Goal: Information Seeking & Learning: Learn about a topic

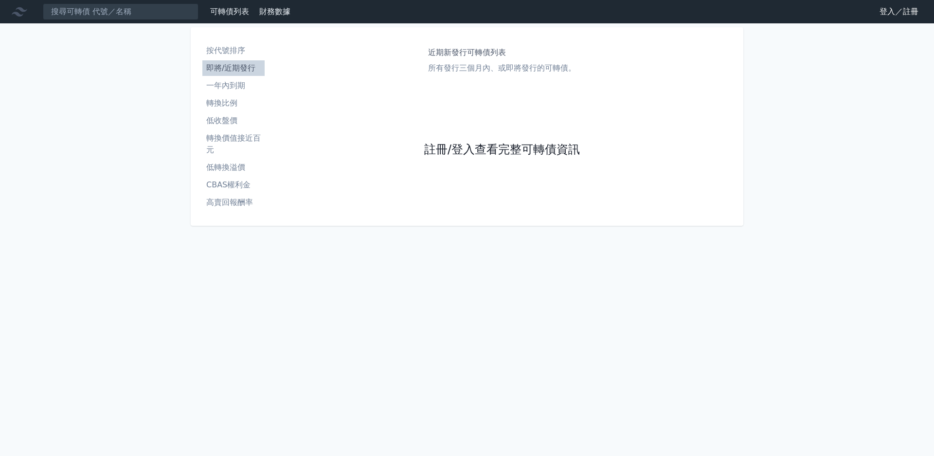
click at [477, 147] on link "註冊/登入查看完整可轉債資訊" at bounding box center [502, 150] width 156 height 16
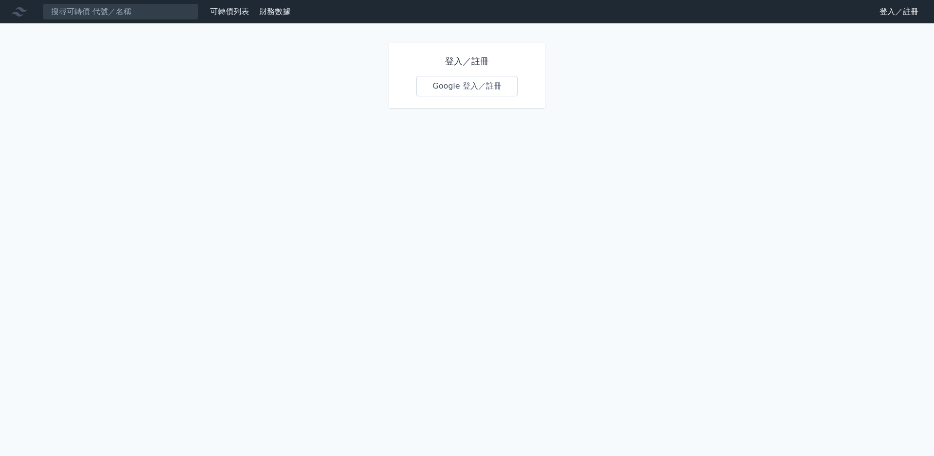
click at [451, 93] on link "Google 登入／註冊" at bounding box center [467, 86] width 101 height 20
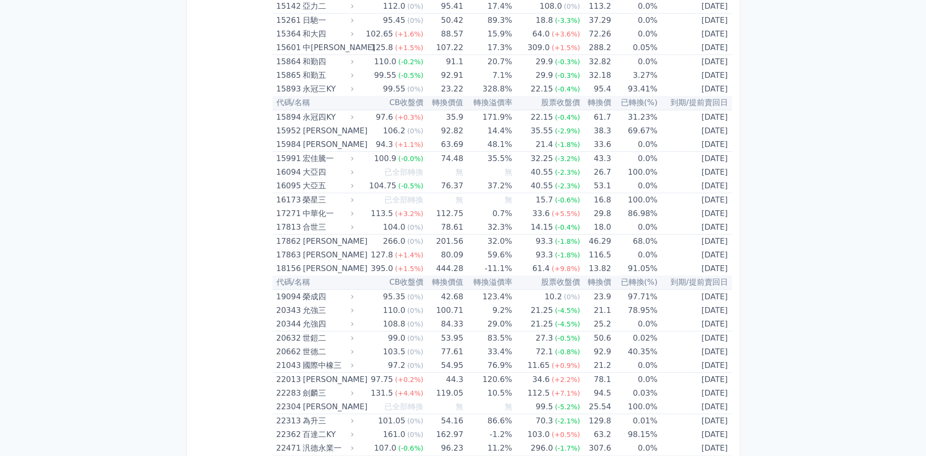
scroll to position [389, 0]
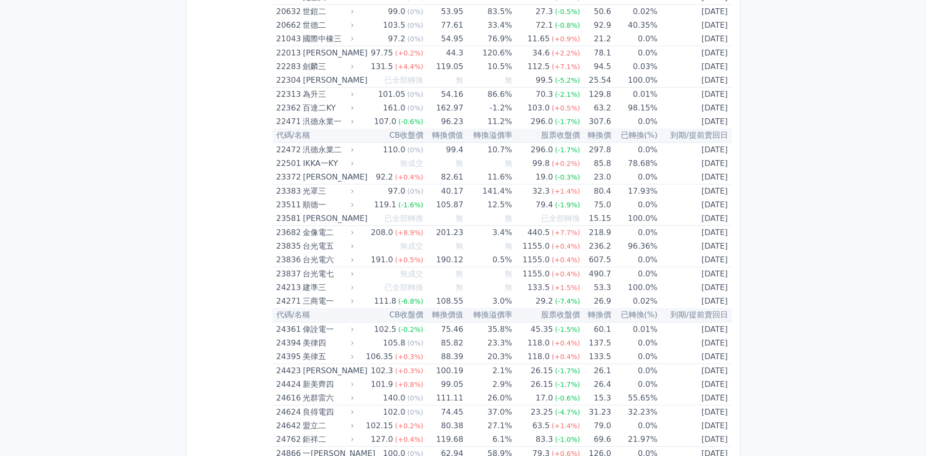
scroll to position [681, 0]
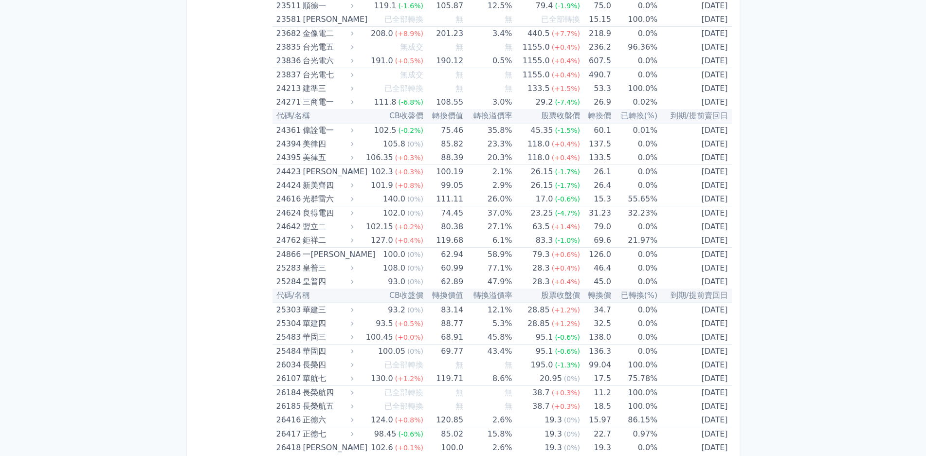
scroll to position [925, 0]
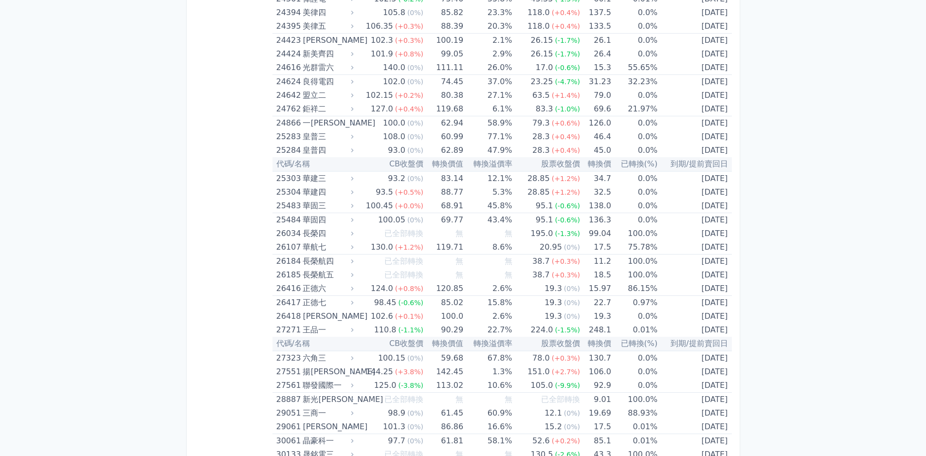
scroll to position [1314, 0]
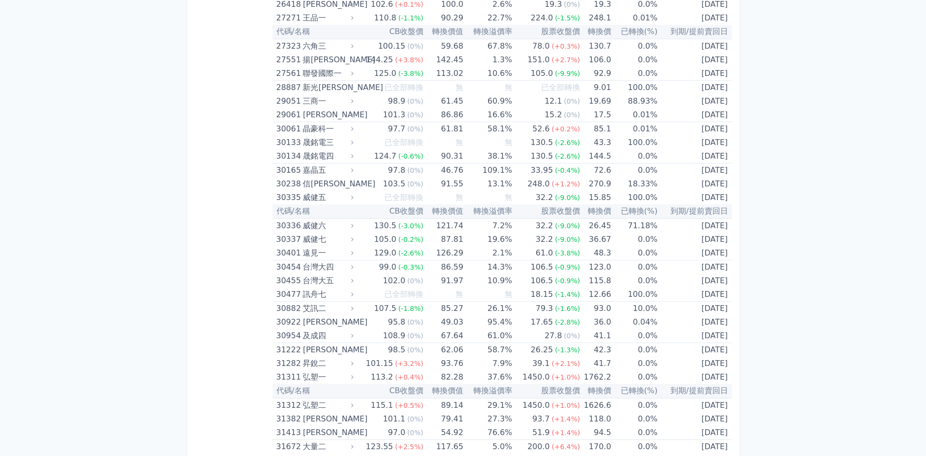
drag, startPoint x: 164, startPoint y: 266, endPoint x: 168, endPoint y: 270, distance: 5.2
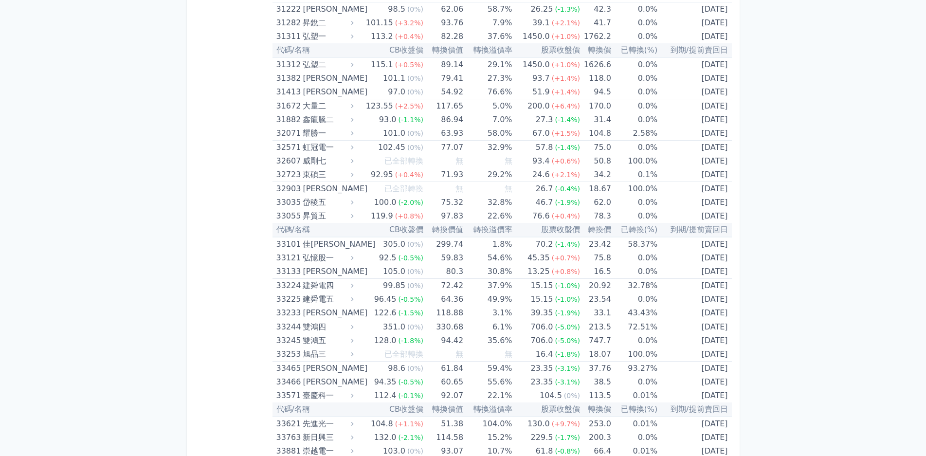
scroll to position [1703, 0]
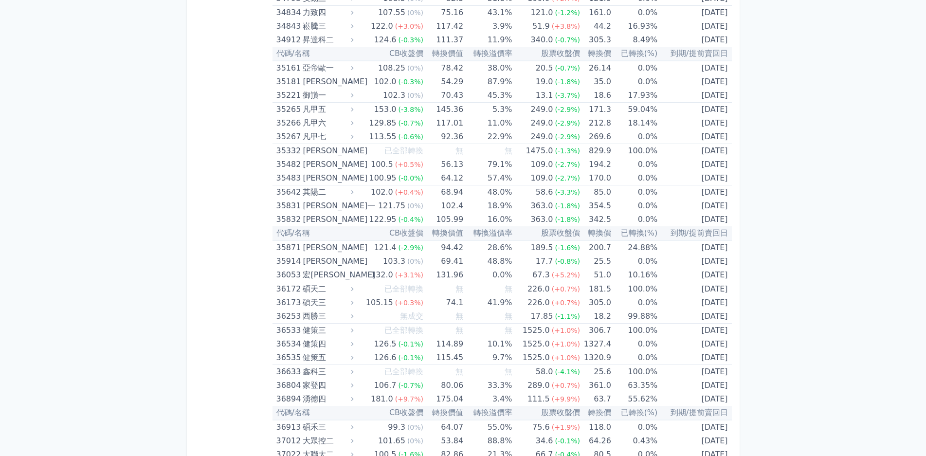
scroll to position [2238, 0]
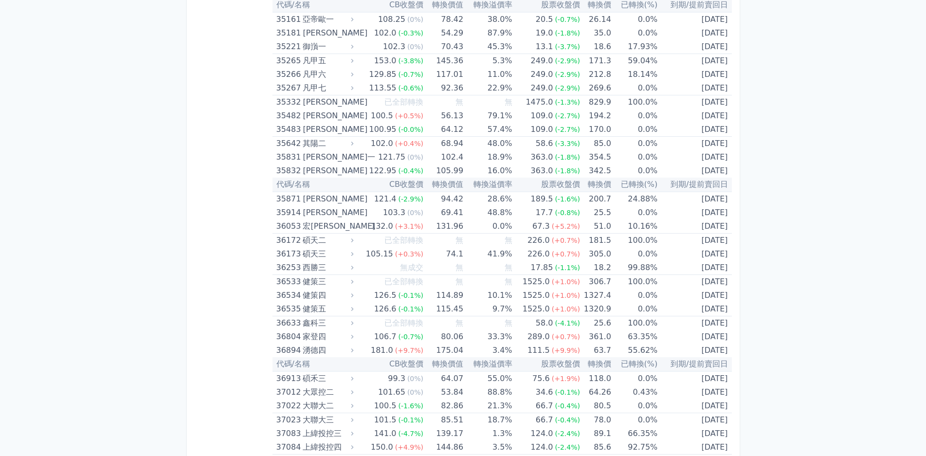
drag, startPoint x: 153, startPoint y: 277, endPoint x: 156, endPoint y: 291, distance: 14.4
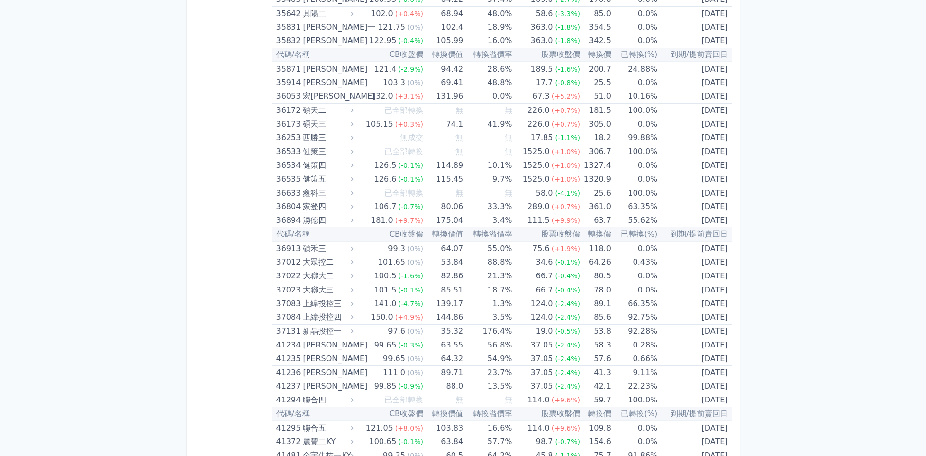
scroll to position [2384, 0]
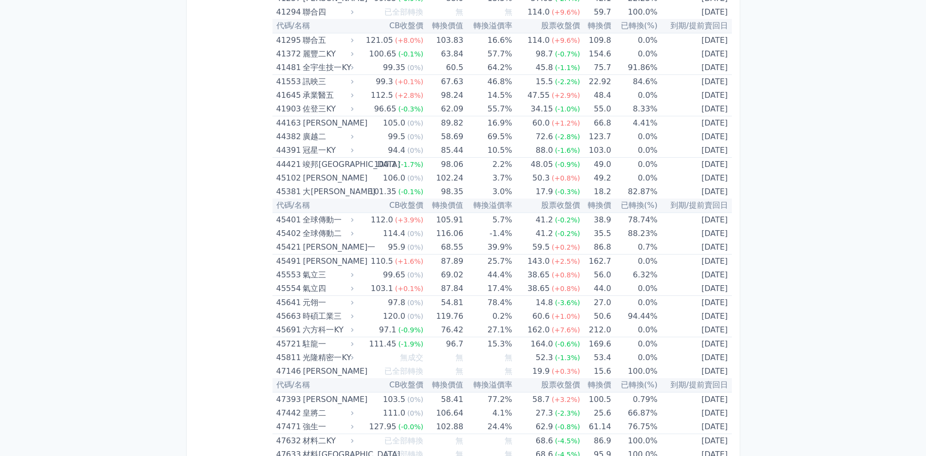
scroll to position [2774, 0]
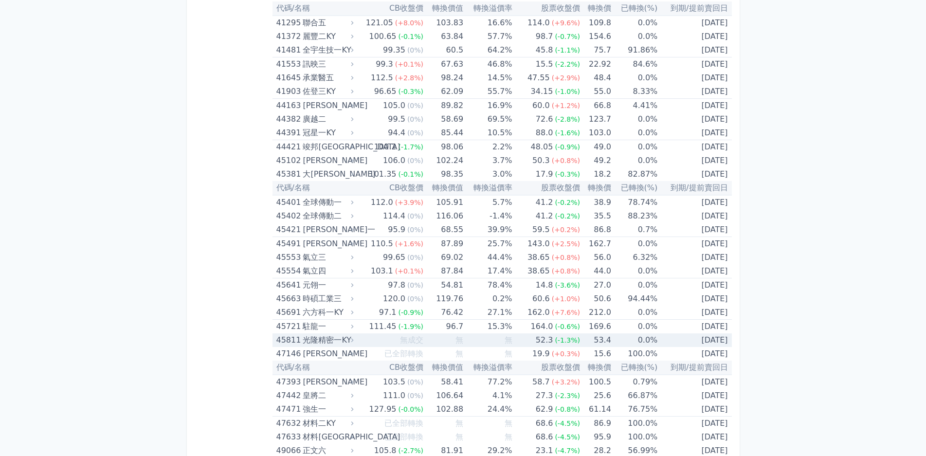
click at [322, 342] on div "光隆精密一KY" at bounding box center [327, 340] width 49 height 14
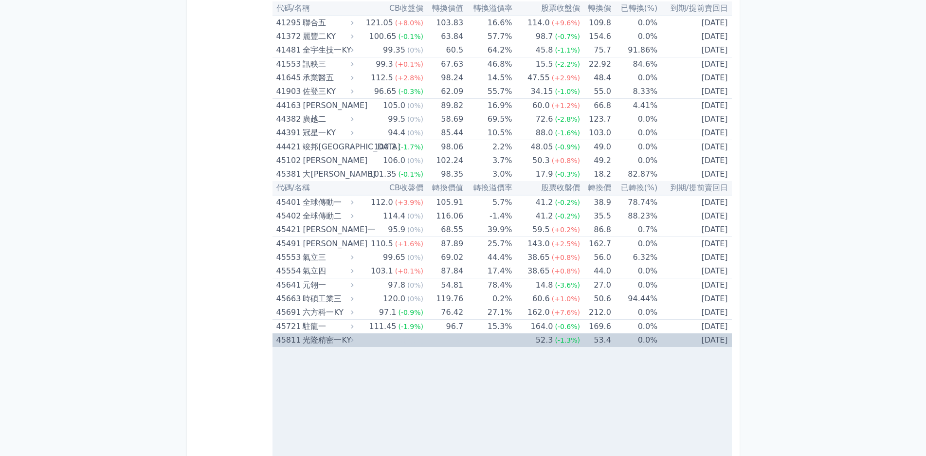
scroll to position [3065, 0]
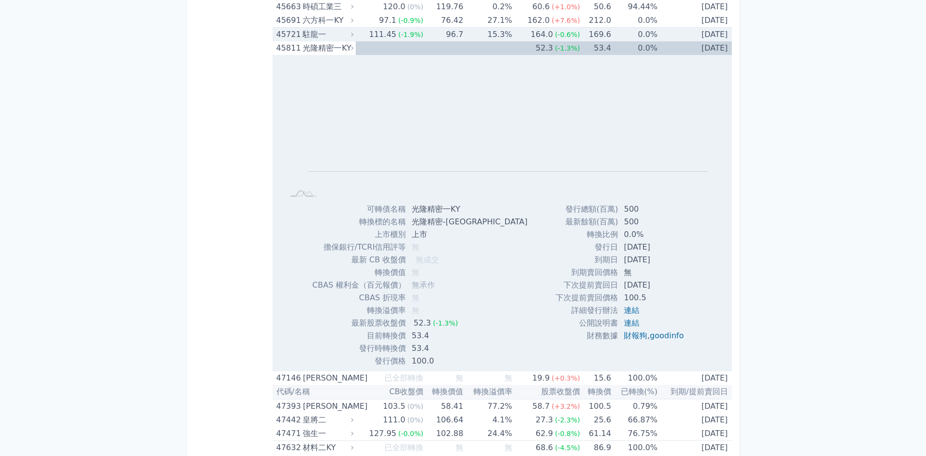
click at [324, 41] on div "駐龍一" at bounding box center [327, 35] width 49 height 14
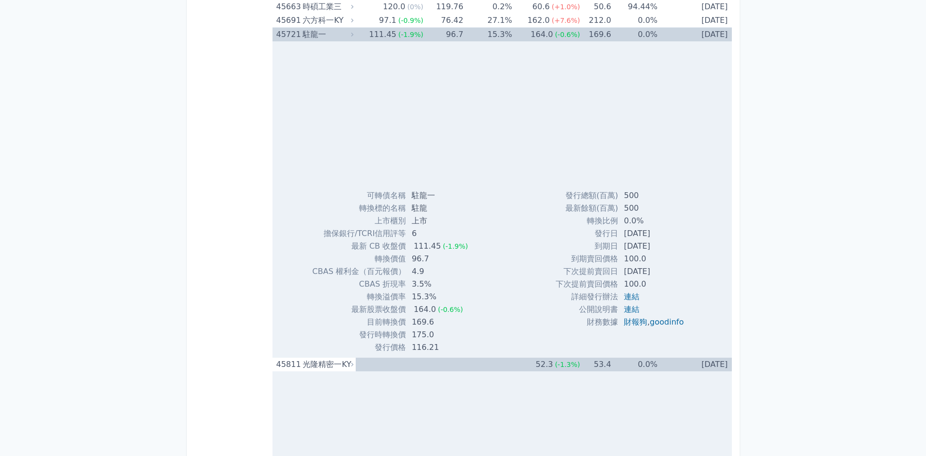
click at [324, 35] on div "駐龍一" at bounding box center [327, 35] width 49 height 14
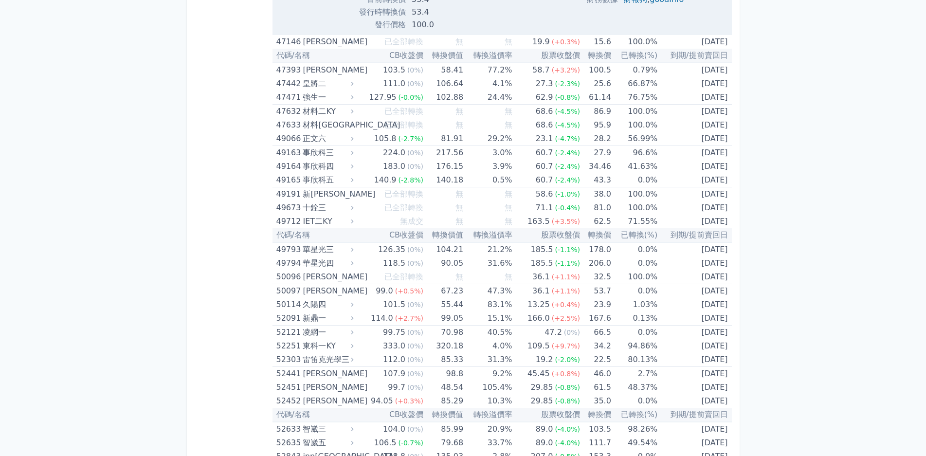
scroll to position [3455, 0]
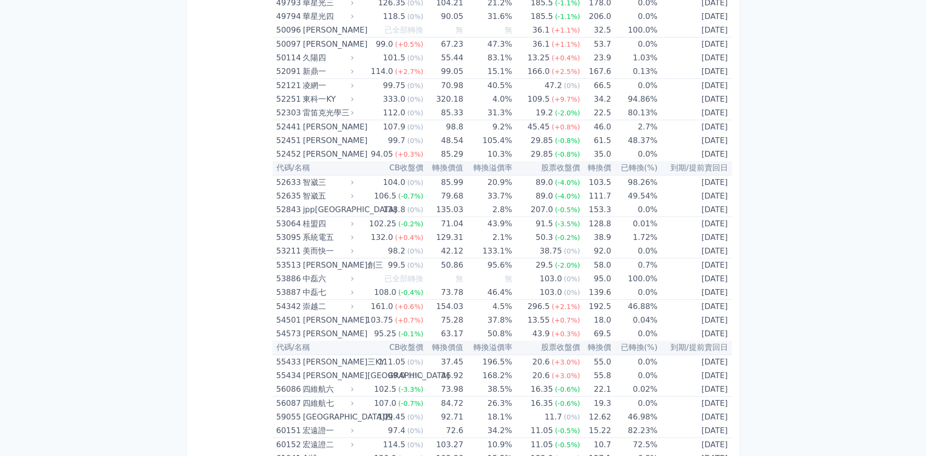
scroll to position [3698, 0]
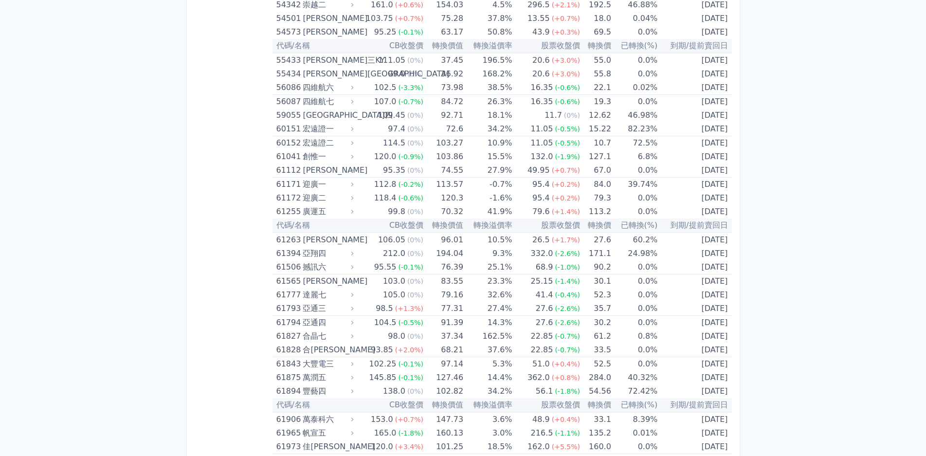
scroll to position [4039, 0]
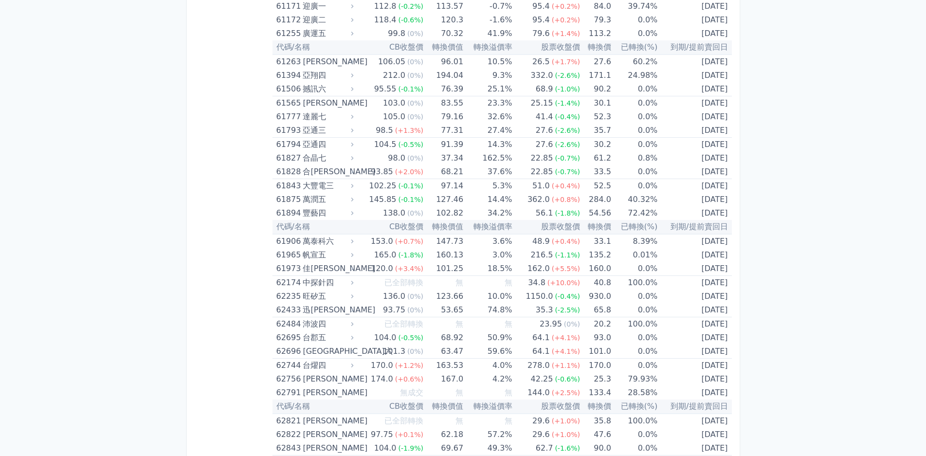
scroll to position [4331, 0]
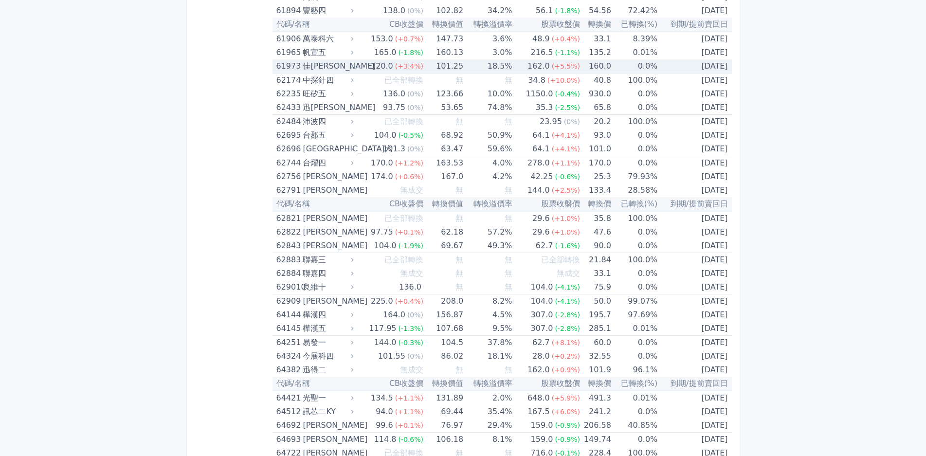
click at [315, 67] on div "佳[PERSON_NAME]" at bounding box center [327, 66] width 49 height 14
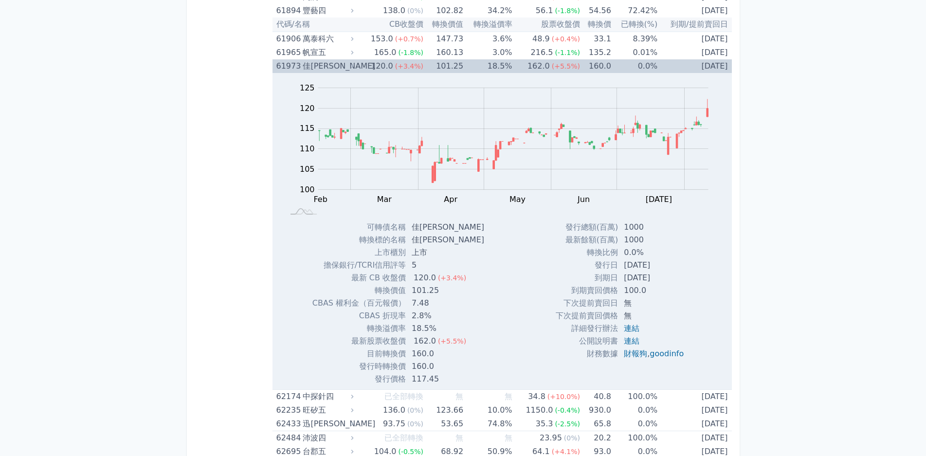
click at [315, 68] on div "佳[PERSON_NAME]" at bounding box center [327, 66] width 49 height 14
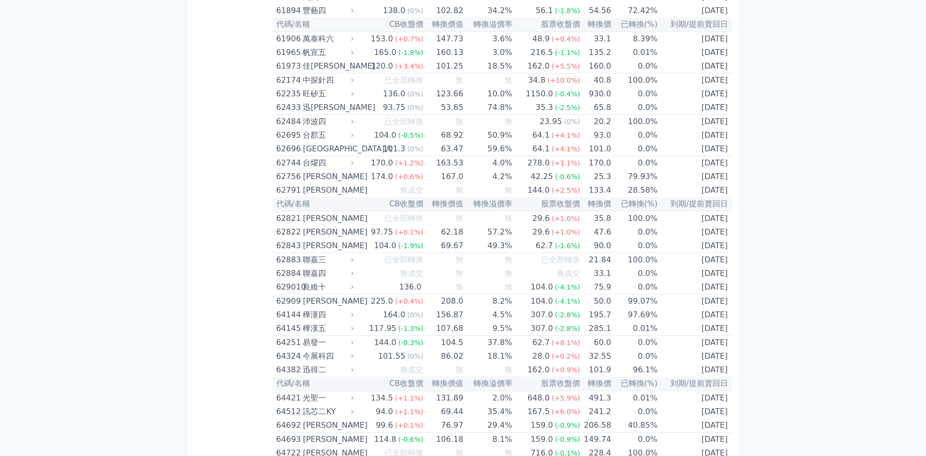
click at [305, 284] on div "良維十" at bounding box center [327, 287] width 49 height 14
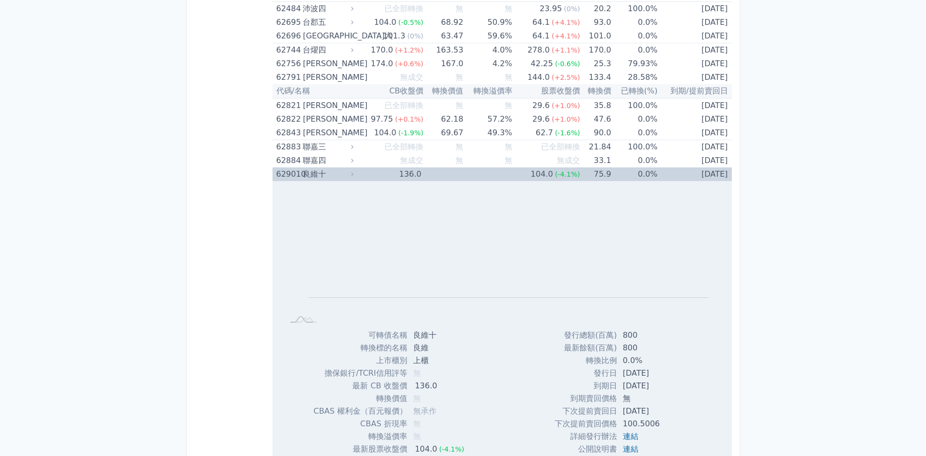
scroll to position [4525, 0]
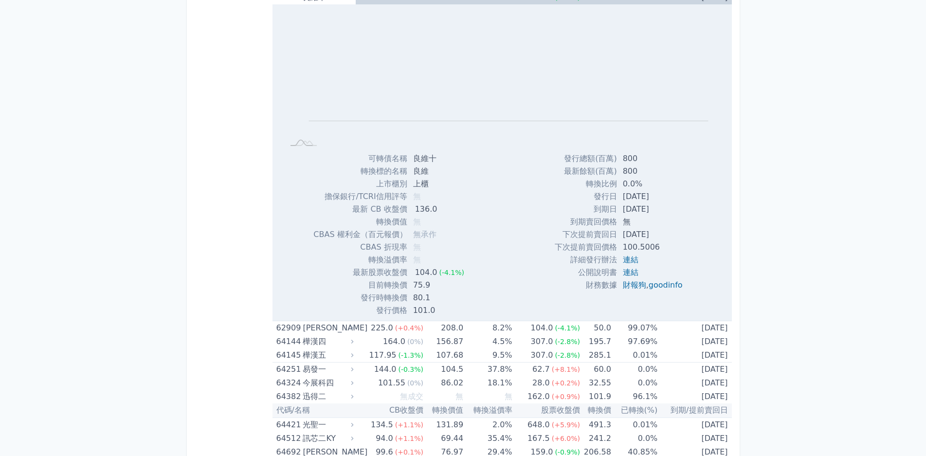
scroll to position [4623, 0]
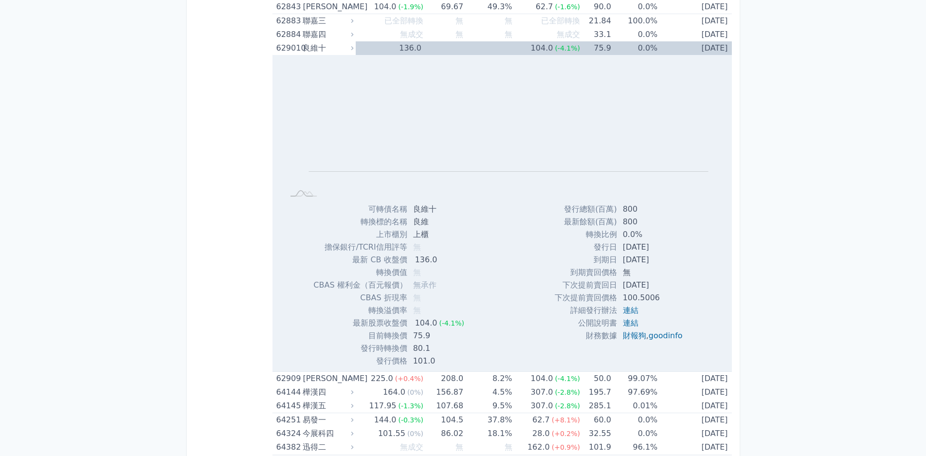
scroll to position [4428, 0]
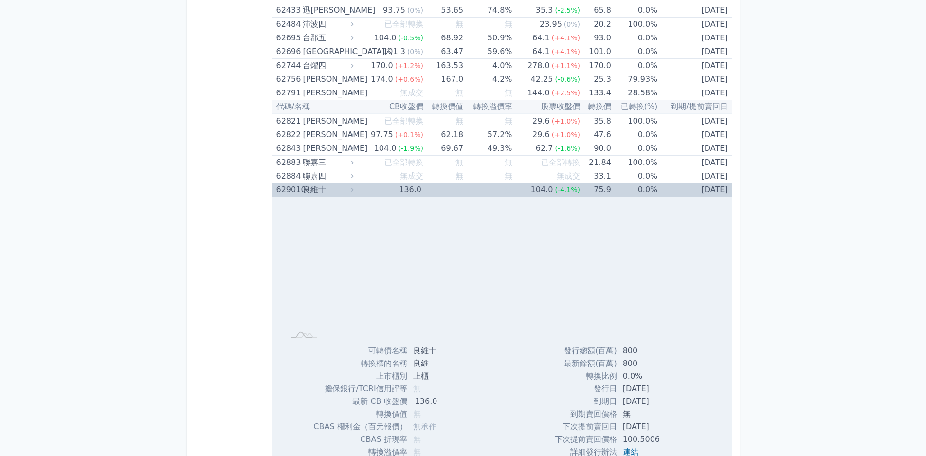
click at [306, 193] on div "良維十" at bounding box center [327, 190] width 49 height 14
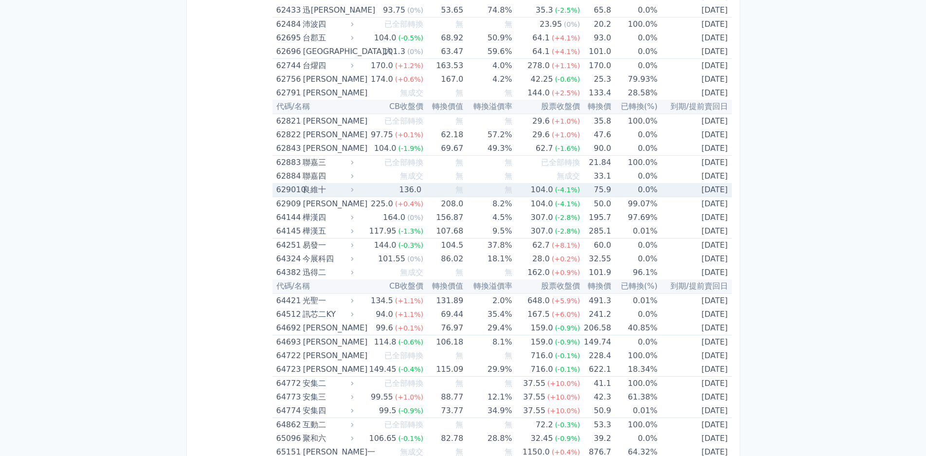
click at [312, 187] on div "良維十" at bounding box center [327, 190] width 49 height 14
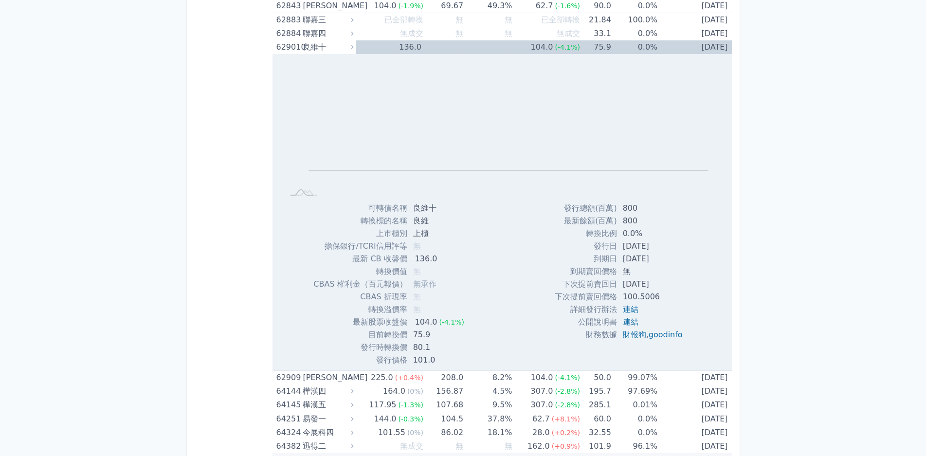
scroll to position [4574, 0]
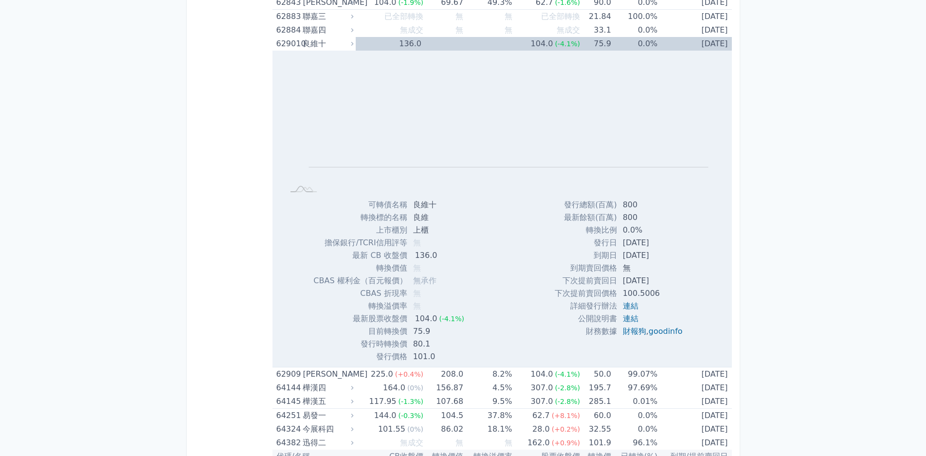
click at [321, 48] on div "良維十" at bounding box center [327, 44] width 49 height 14
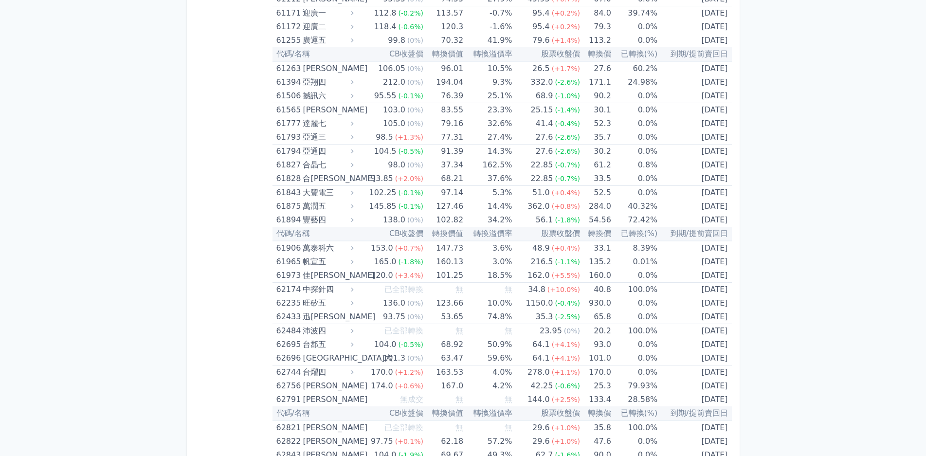
scroll to position [4136, 0]
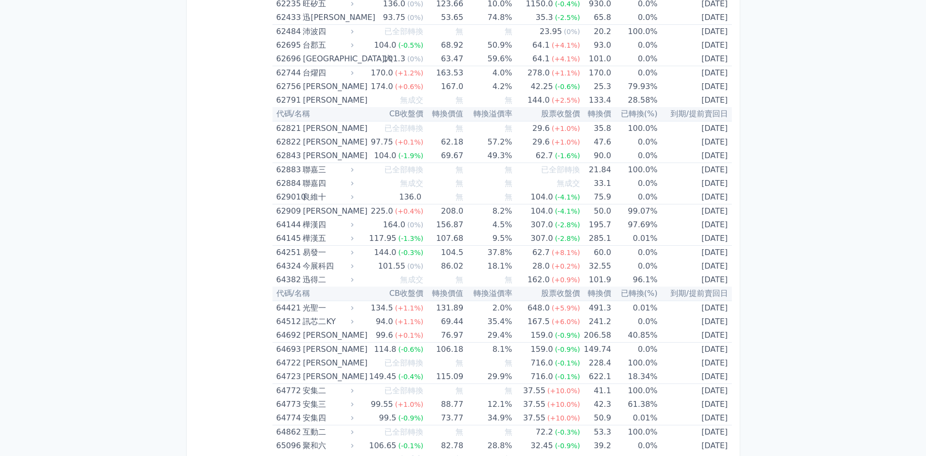
scroll to position [4428, 0]
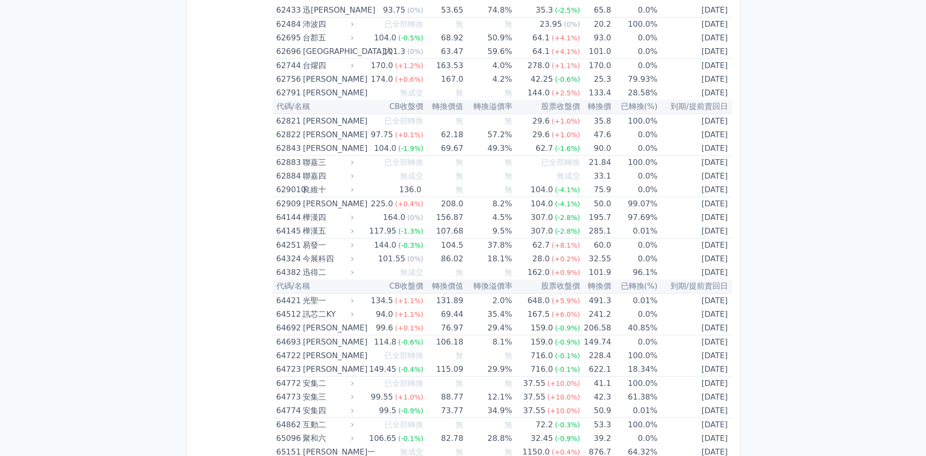
drag, startPoint x: 258, startPoint y: 407, endPoint x: 262, endPoint y: 404, distance: 5.5
